Goal: Information Seeking & Learning: Check status

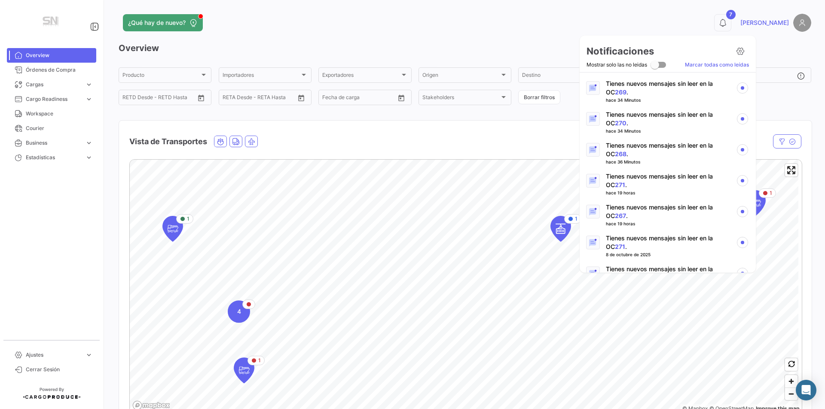
click at [606, 265] on p "Tienes nuevos mensajes sin leer en la OC 267 ." at bounding box center [667, 273] width 123 height 17
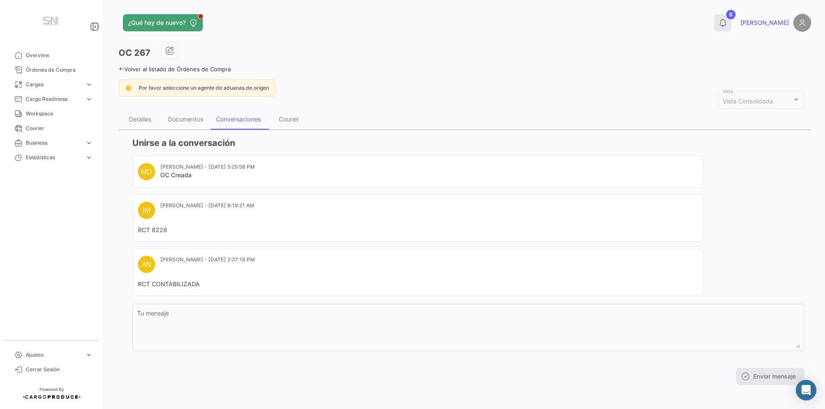
click at [727, 23] on icon at bounding box center [722, 22] width 9 height 9
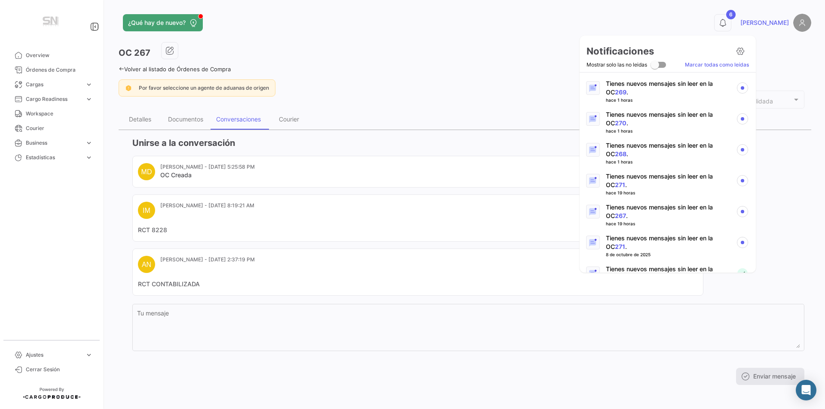
click at [615, 243] on link "271" at bounding box center [620, 246] width 10 height 7
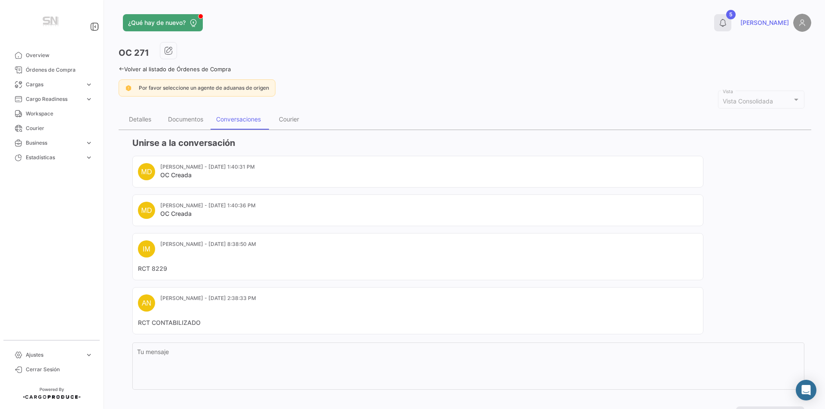
click at [727, 23] on icon at bounding box center [722, 22] width 9 height 9
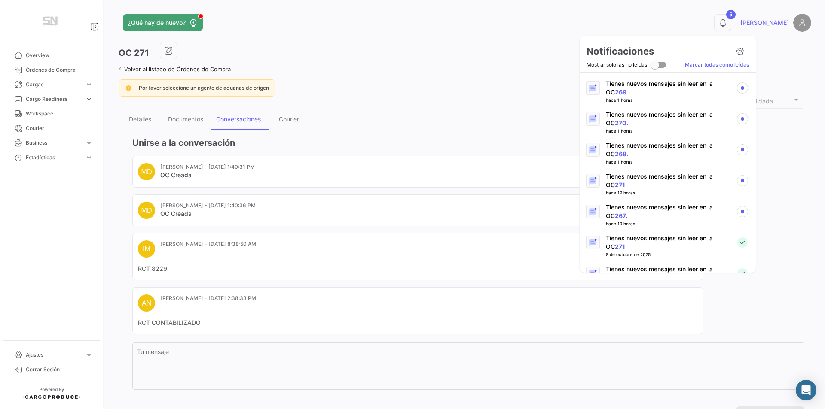
click at [612, 211] on p "Tienes nuevos mensajes sin leer en la OC 267 ." at bounding box center [667, 211] width 123 height 17
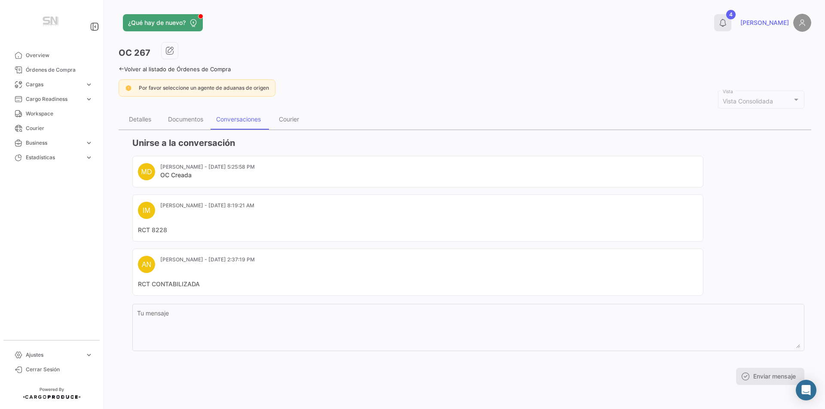
click at [731, 28] on button "4" at bounding box center [722, 22] width 17 height 17
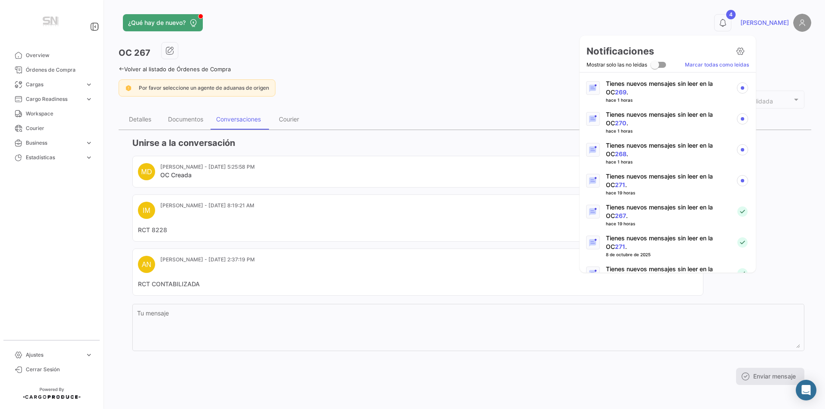
click at [615, 183] on link "271" at bounding box center [620, 184] width 10 height 7
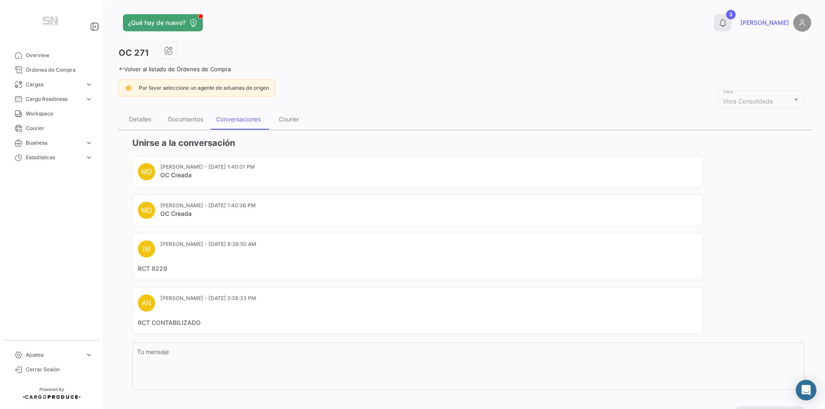
click at [731, 23] on button "3" at bounding box center [722, 22] width 17 height 17
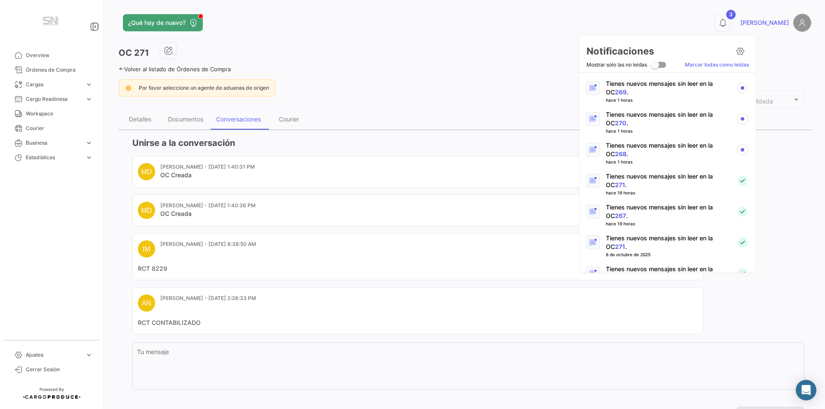
click at [615, 153] on link "268" at bounding box center [621, 153] width 12 height 7
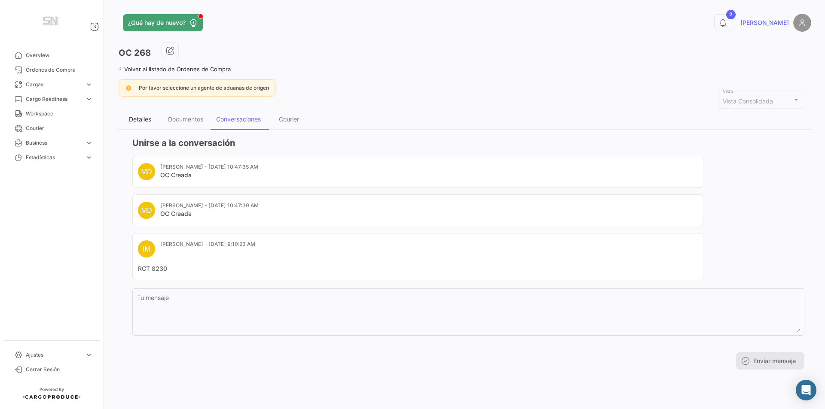
click at [151, 120] on div "Detalles" at bounding box center [140, 119] width 22 height 7
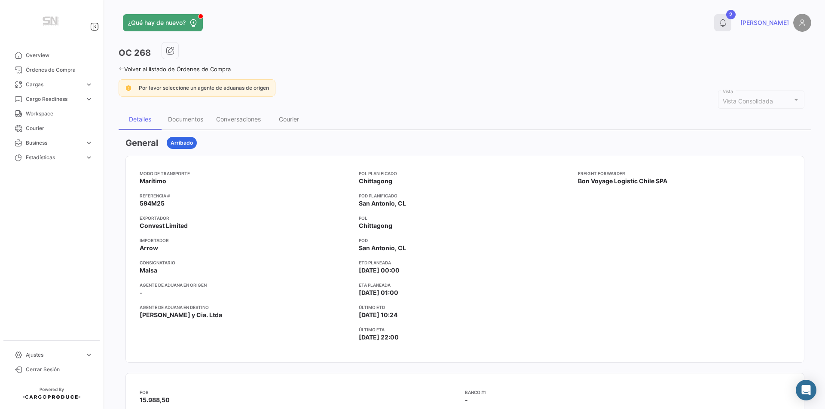
click at [727, 23] on icon at bounding box center [722, 22] width 9 height 9
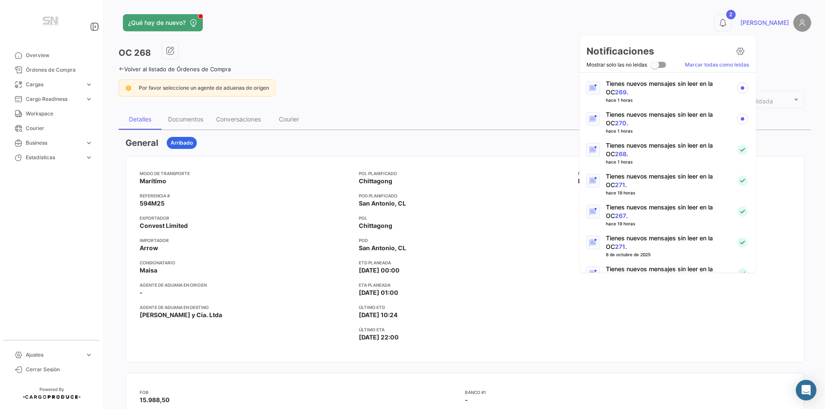
click at [615, 120] on link "270" at bounding box center [621, 122] width 12 height 7
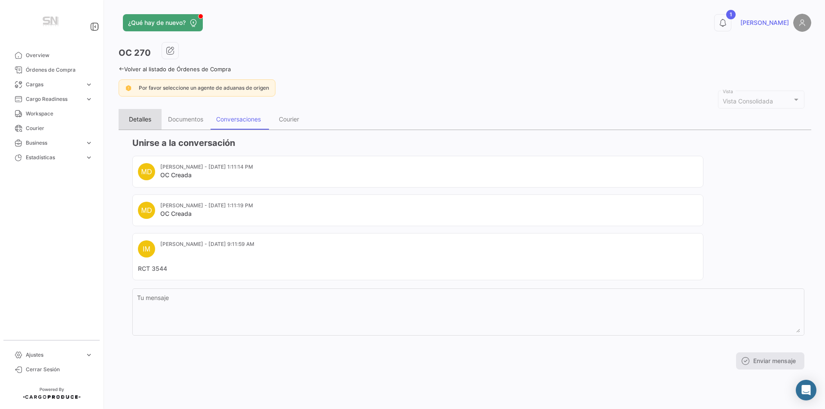
click at [135, 123] on div "Detalles" at bounding box center [140, 119] width 43 height 21
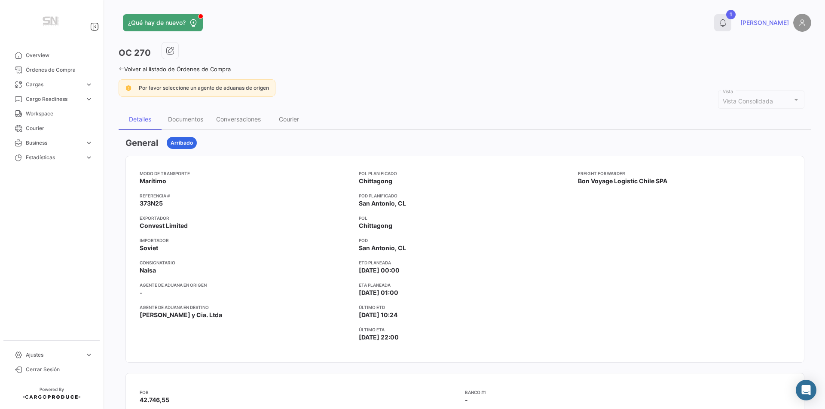
click at [731, 18] on button "1" at bounding box center [722, 22] width 17 height 17
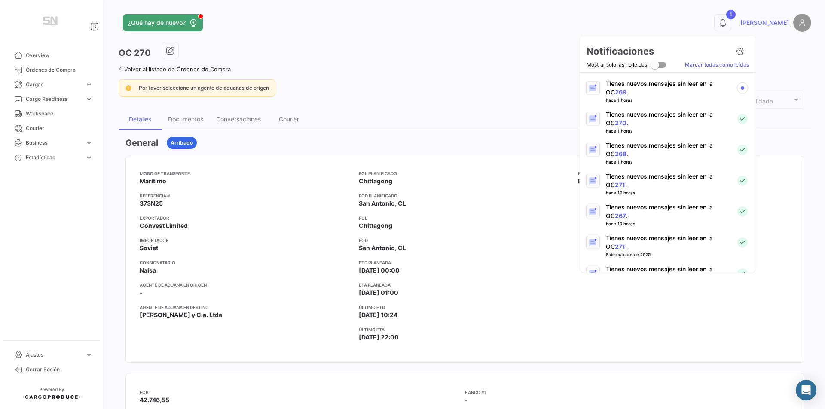
click at [615, 90] on link "269" at bounding box center [621, 91] width 12 height 7
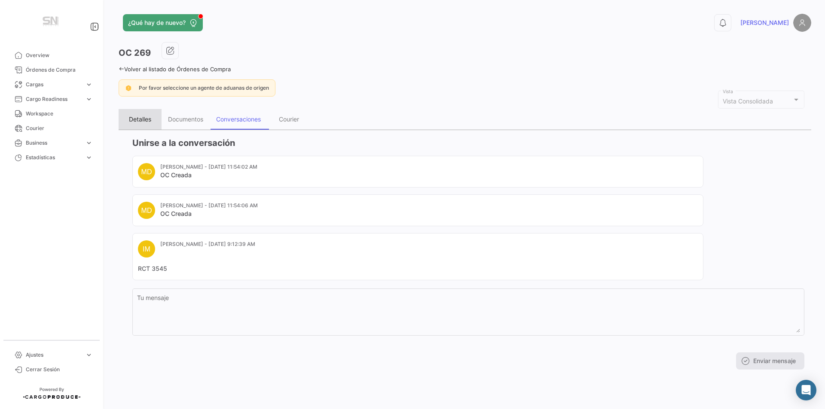
click at [139, 115] on div "Detalles" at bounding box center [140, 119] width 43 height 21
